Goal: Navigation & Orientation: Find specific page/section

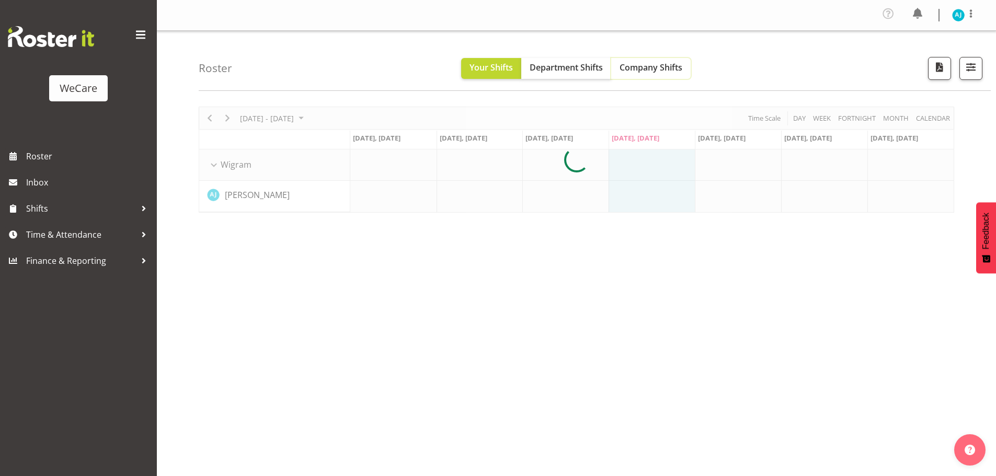
click at [644, 68] on span "Company Shifts" at bounding box center [651, 68] width 63 height 12
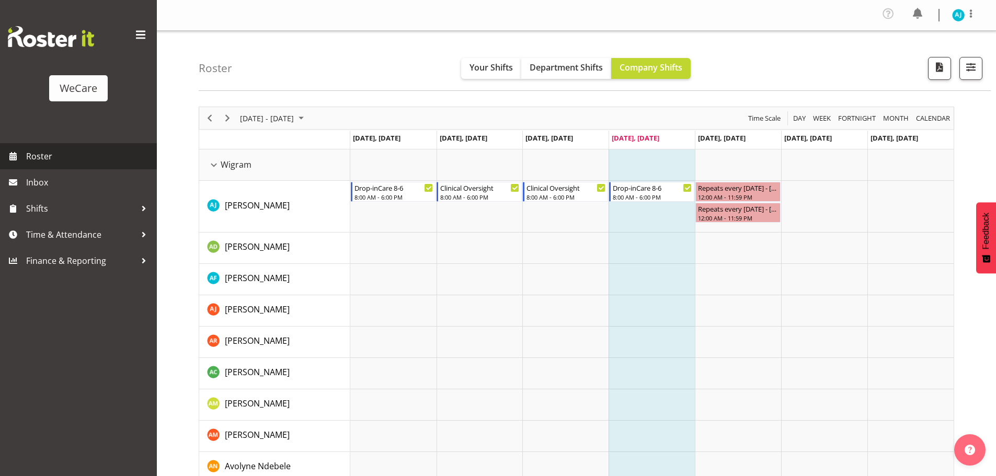
click at [40, 165] on link "Roster" at bounding box center [78, 156] width 157 height 26
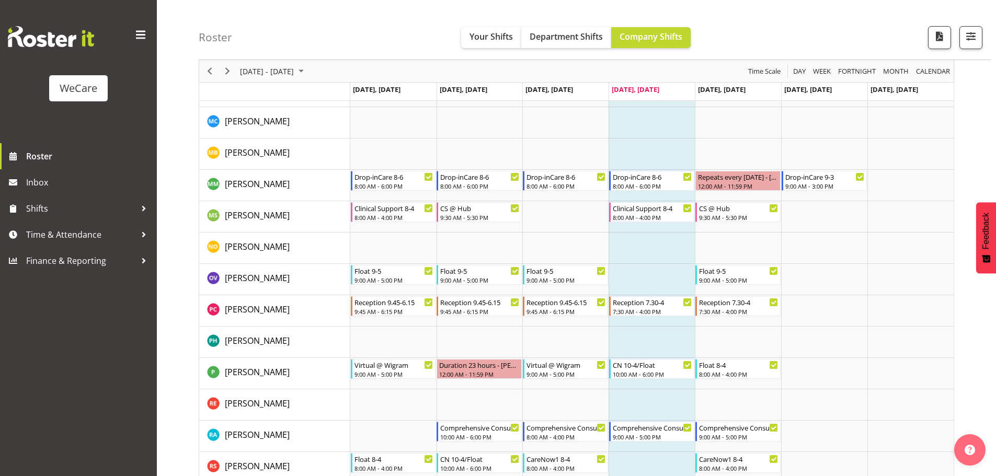
scroll to position [993, 0]
